Goal: Information Seeking & Learning: Learn about a topic

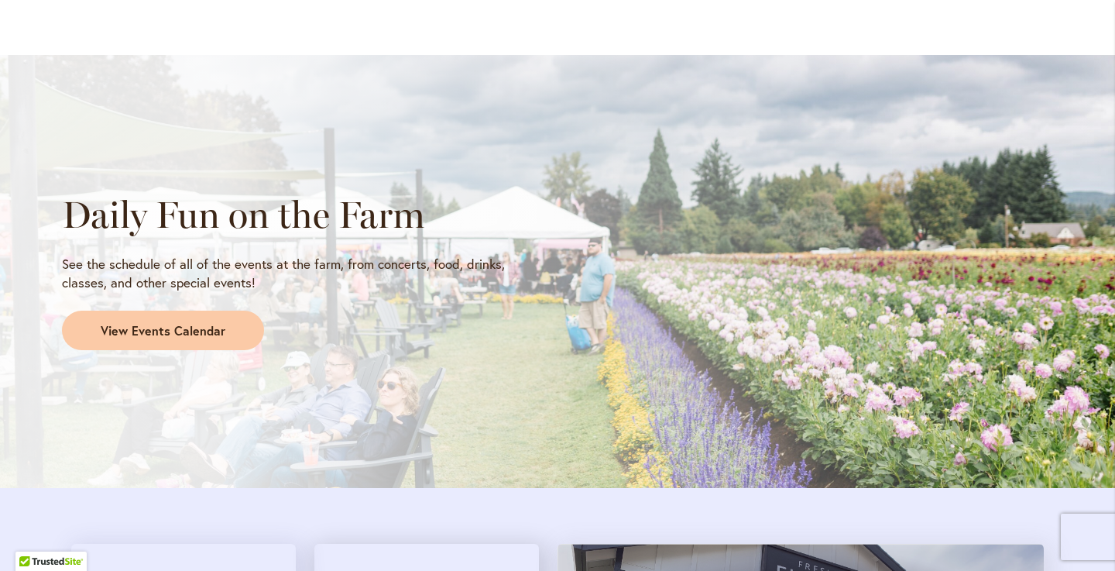
scroll to position [1252, 0]
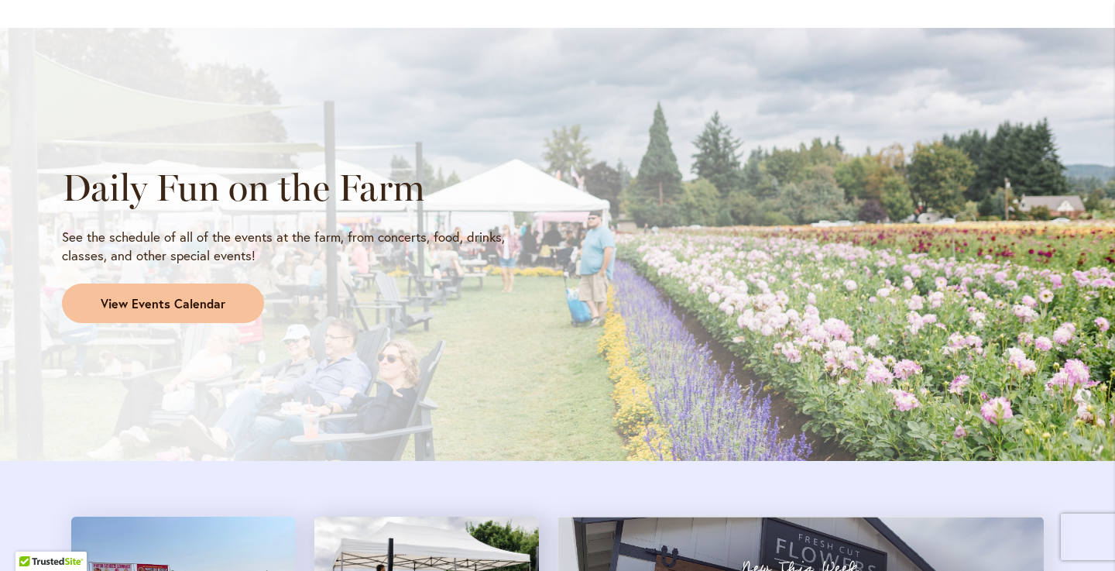
click at [158, 313] on span "View Events Calendar" at bounding box center [163, 304] width 125 height 18
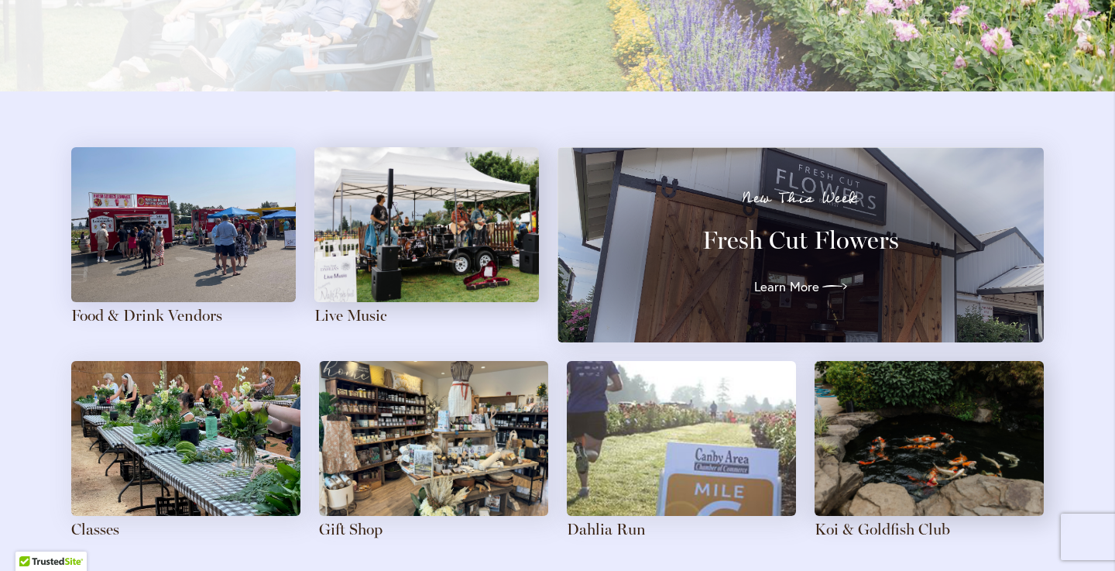
scroll to position [1684, 0]
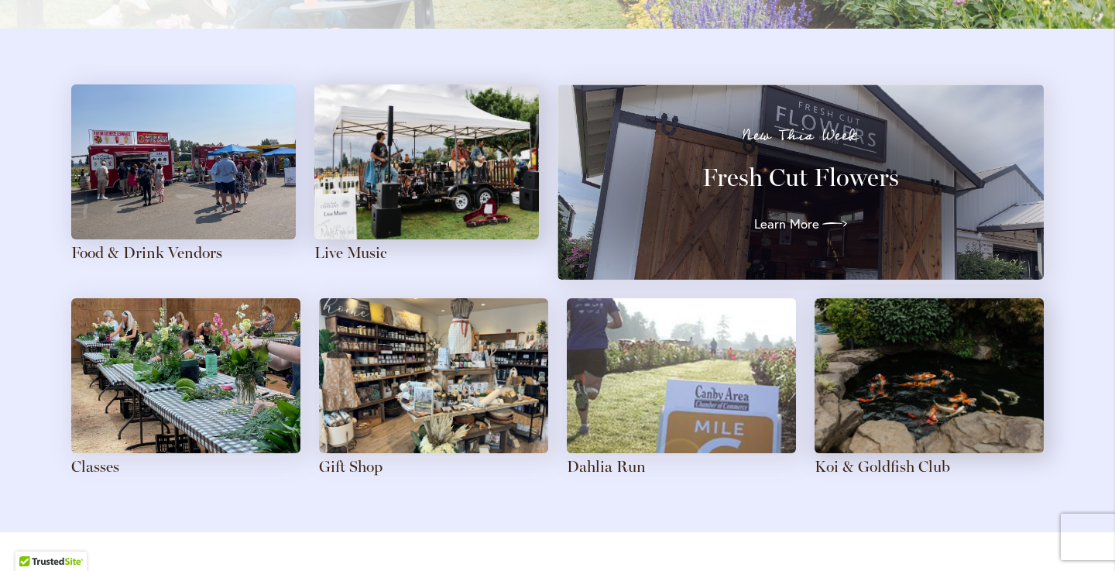
click at [400, 192] on img at bounding box center [426, 161] width 225 height 155
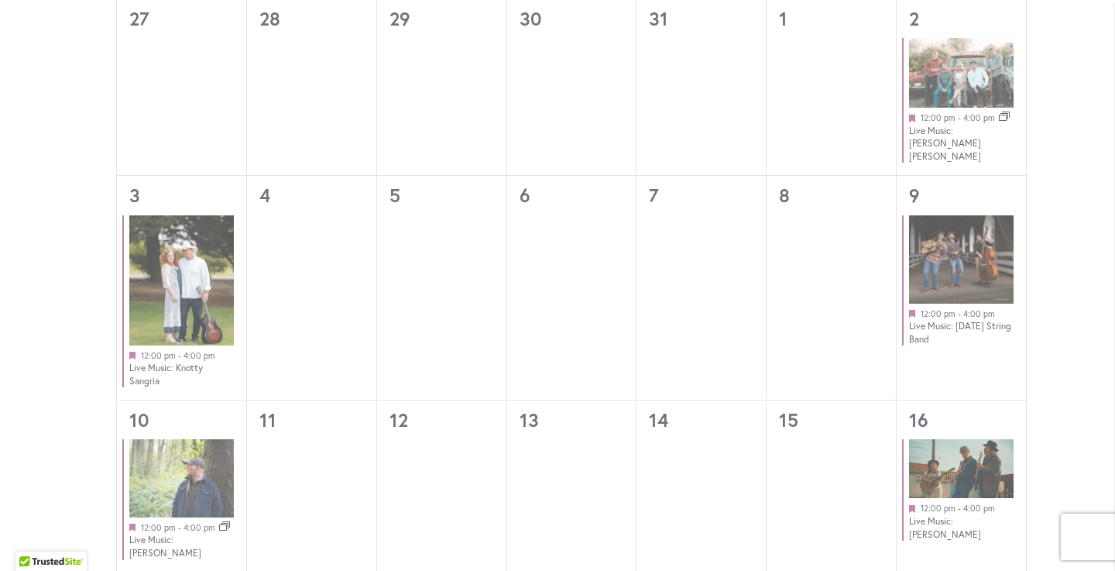
scroll to position [977, 0]
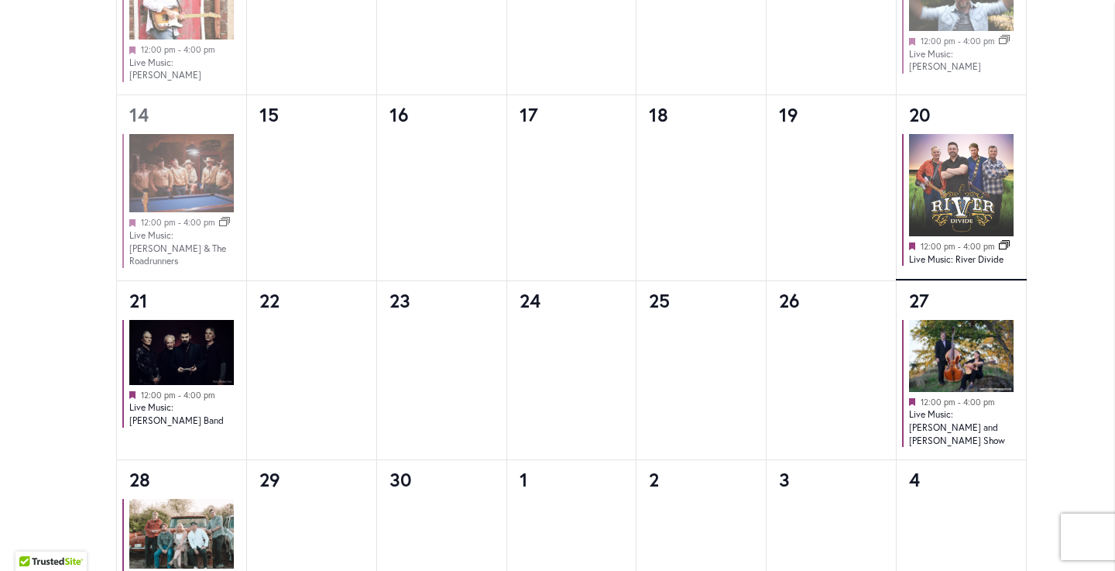
scroll to position [1303, 0]
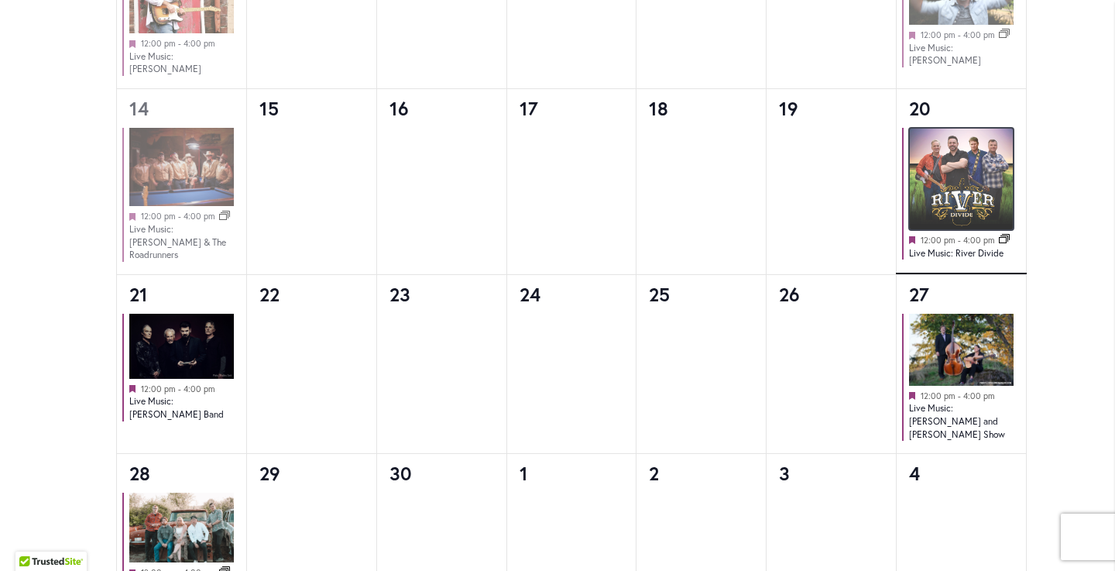
click at [950, 230] on img at bounding box center [961, 179] width 105 height 102
